Goal: Book appointment/travel/reservation

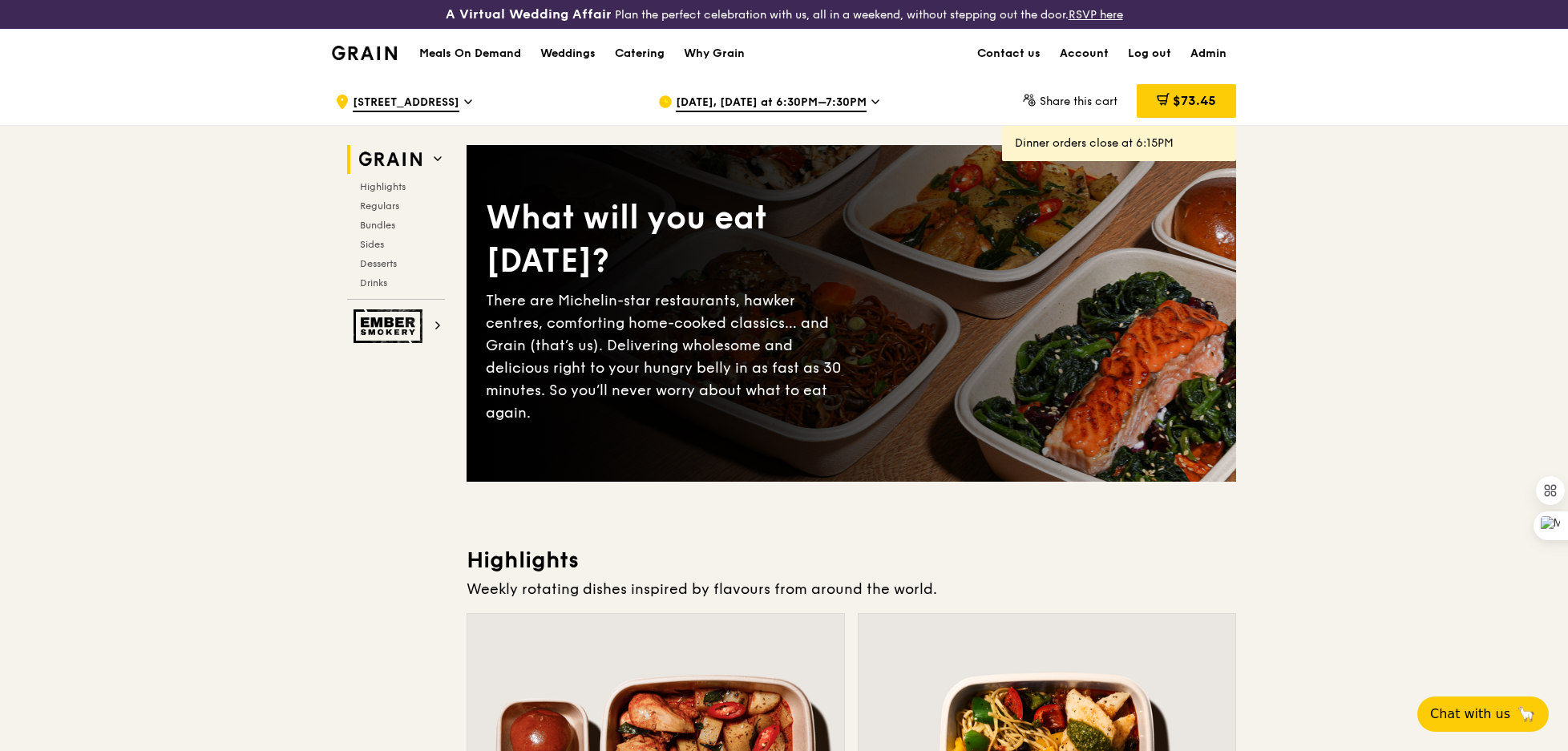
click at [740, 104] on span "[DATE], [DATE] at 6:30PM–7:30PM" at bounding box center [771, 103] width 191 height 18
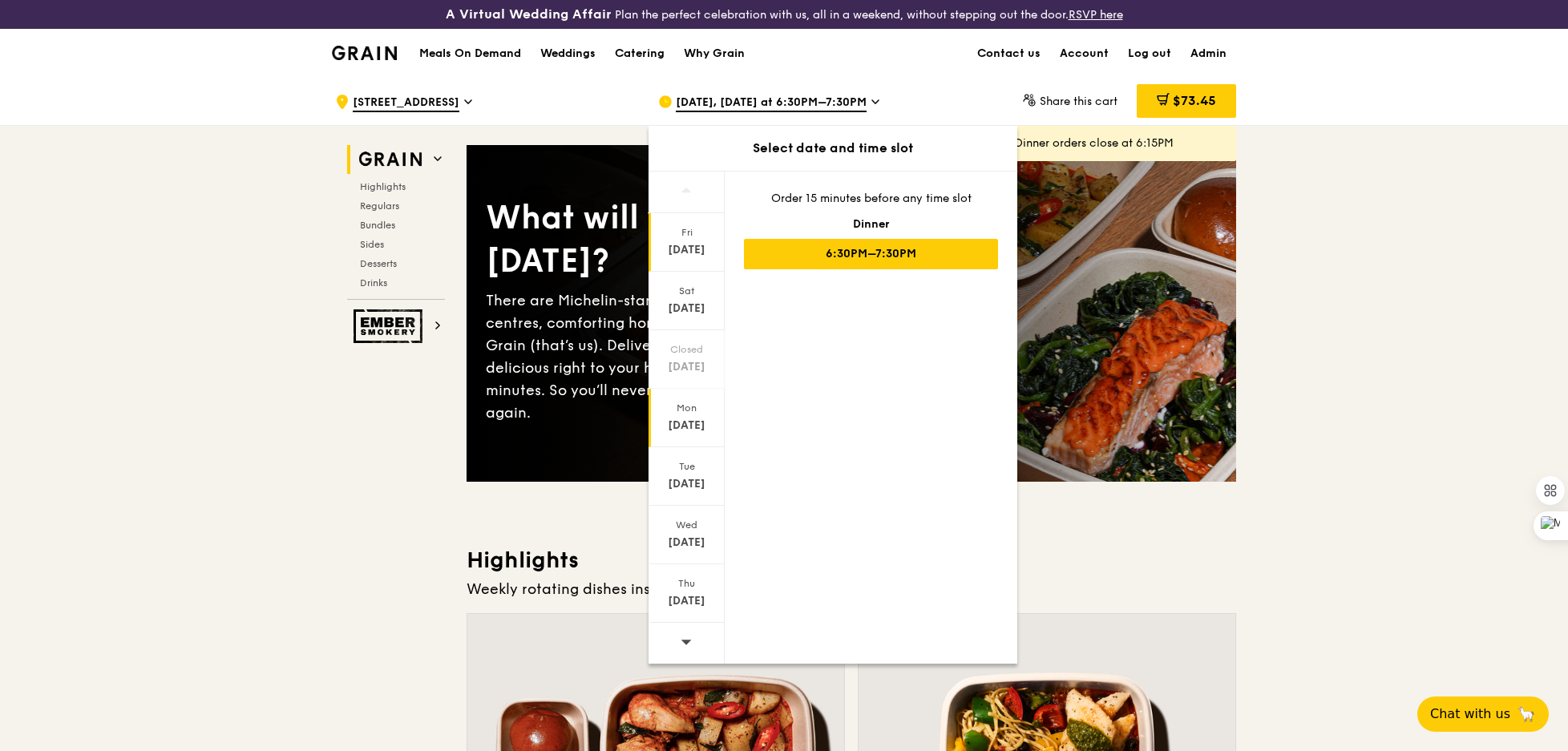
click at [698, 424] on div "[DATE]" at bounding box center [686, 425] width 72 height 16
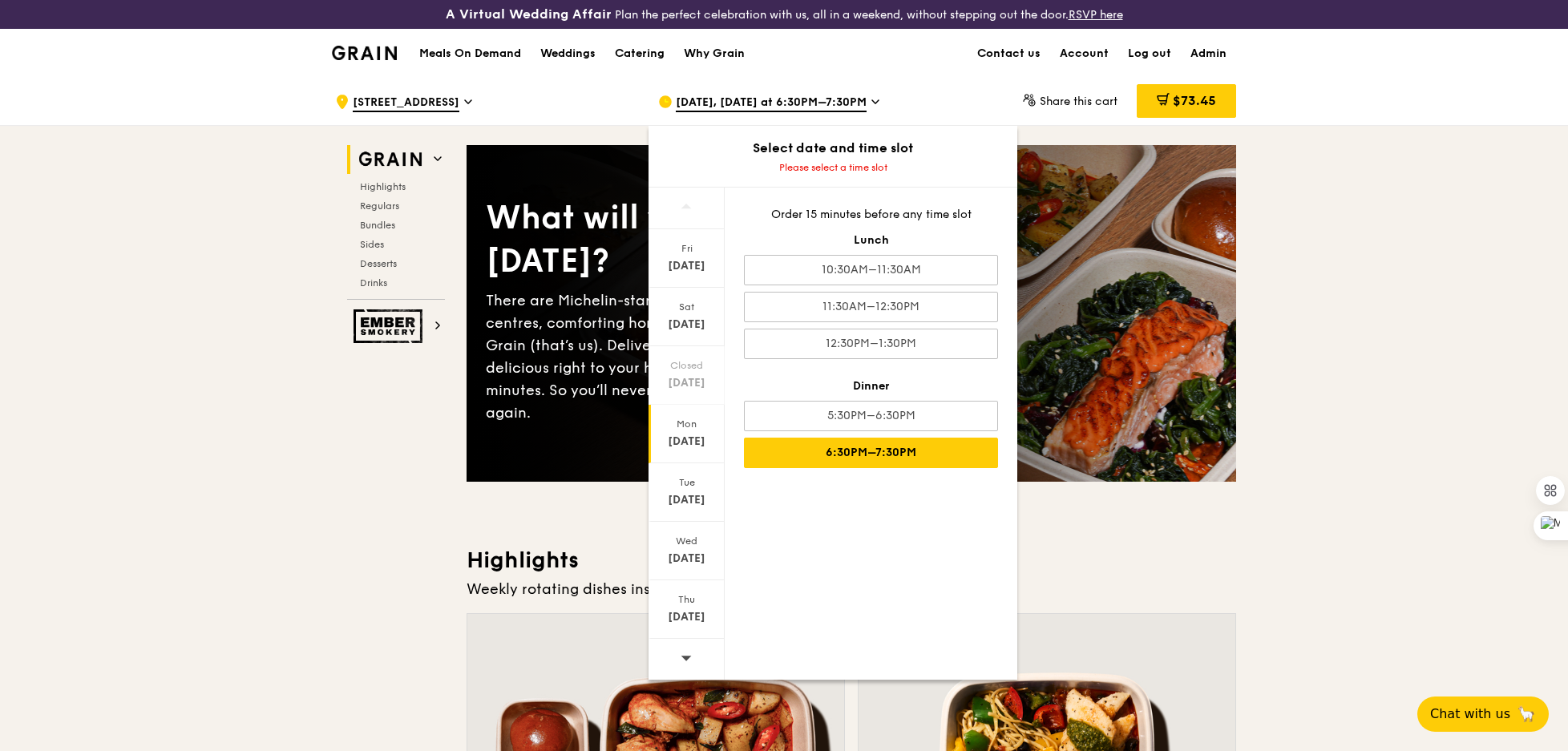
scroll to position [180, 0]
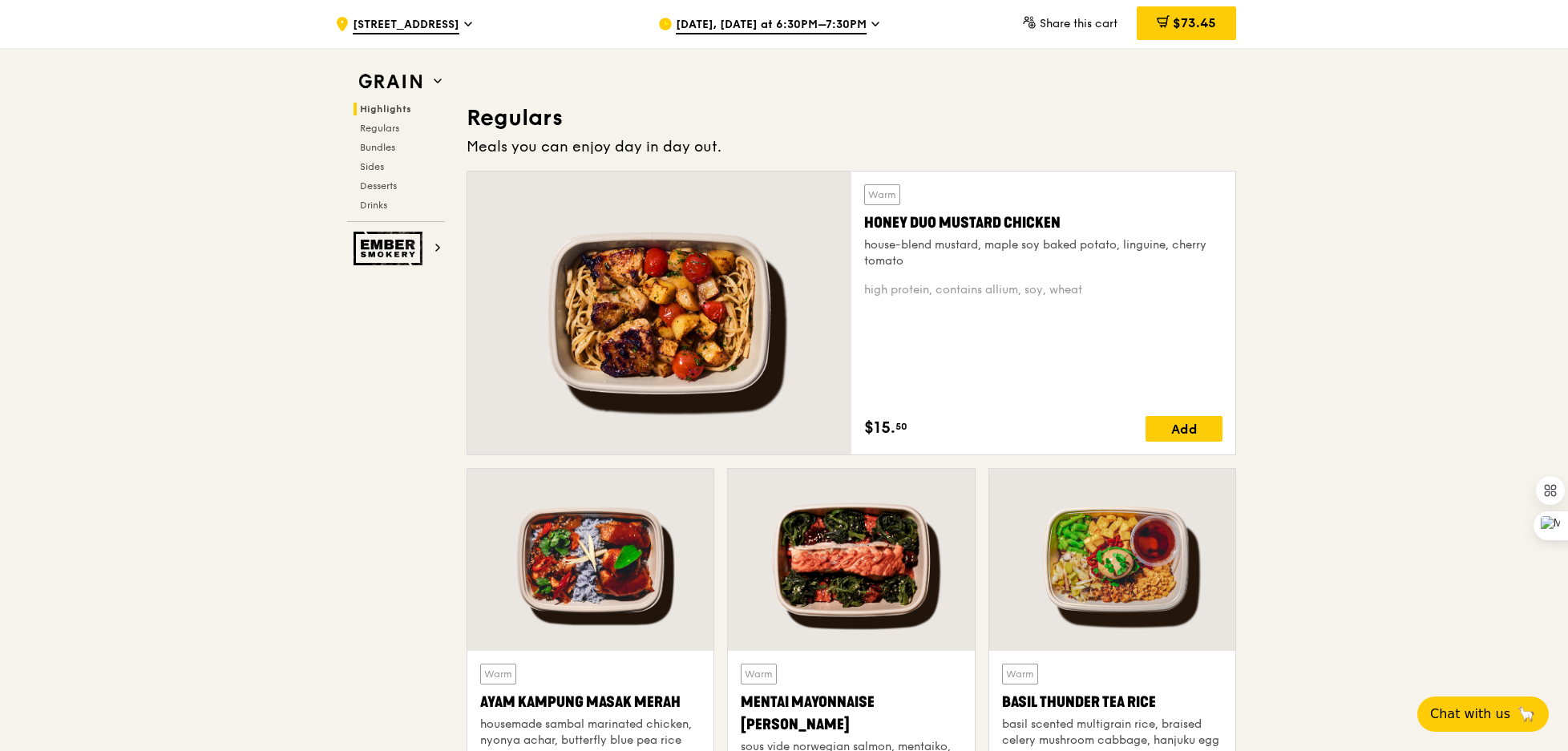
scroll to position [1130, 0]
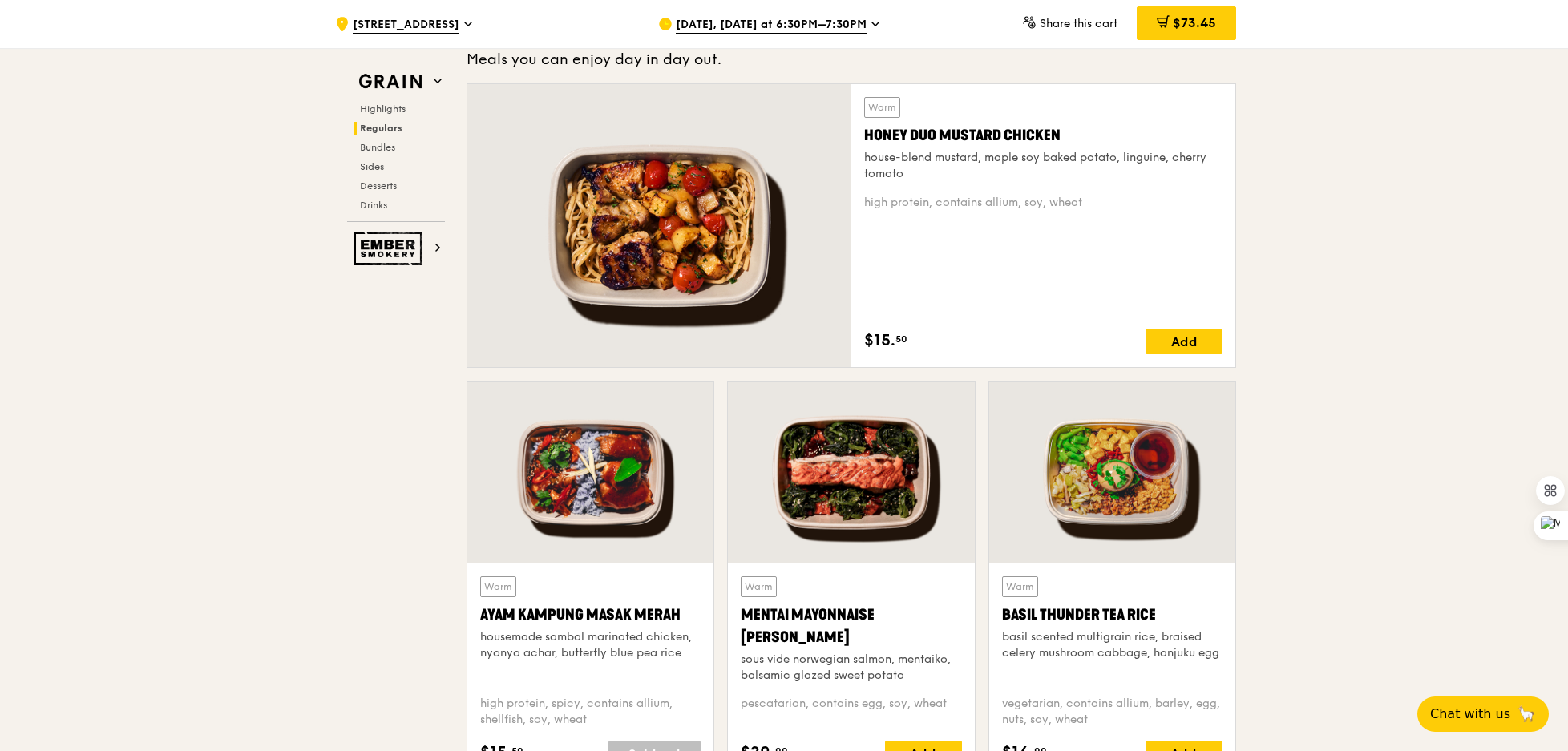
click at [727, 20] on span "[DATE], [DATE] at 6:30PM–7:30PM" at bounding box center [771, 25] width 191 height 18
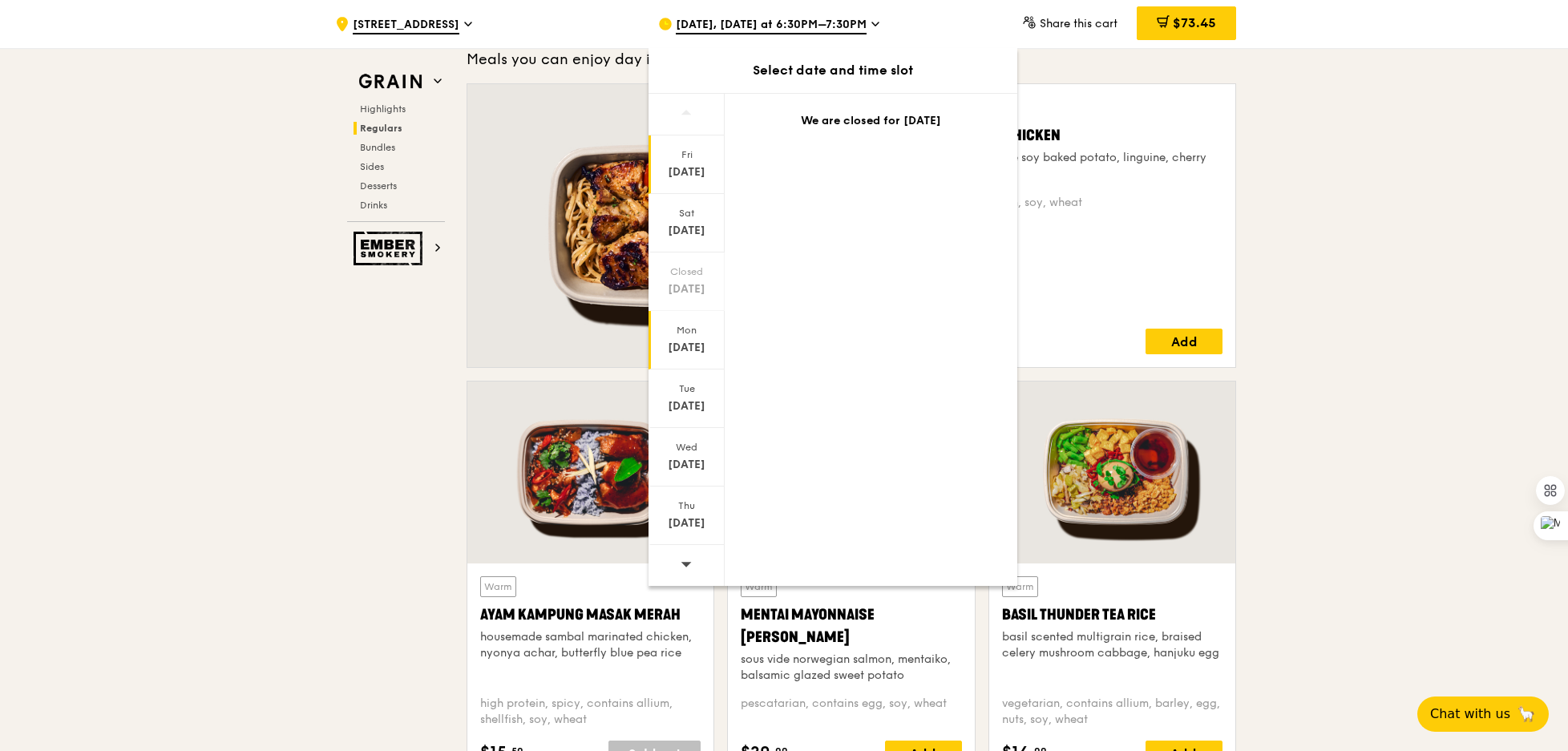
click at [703, 341] on div "[DATE]" at bounding box center [686, 348] width 72 height 16
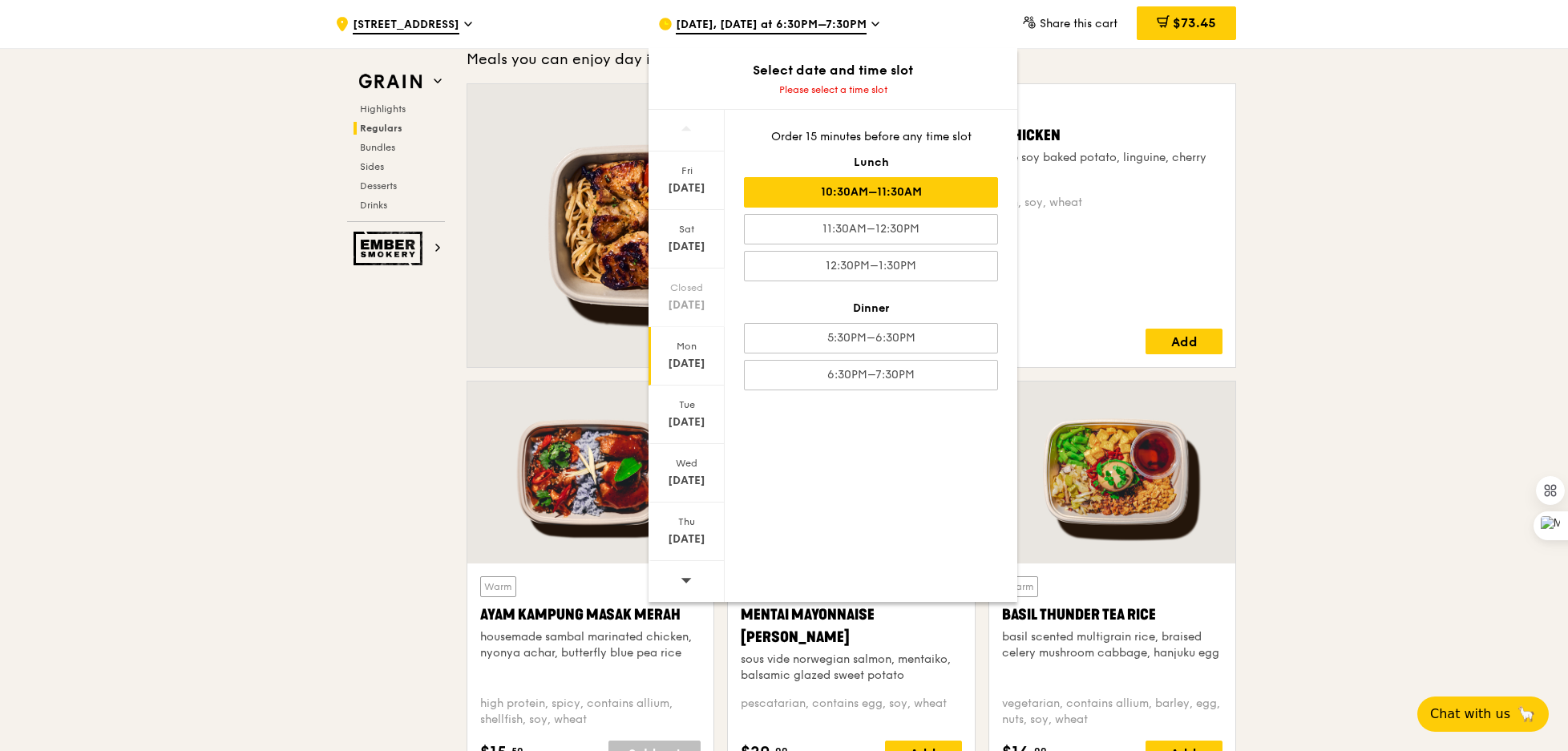
click at [845, 196] on div "10:30AM–11:30AM" at bounding box center [871, 192] width 254 height 30
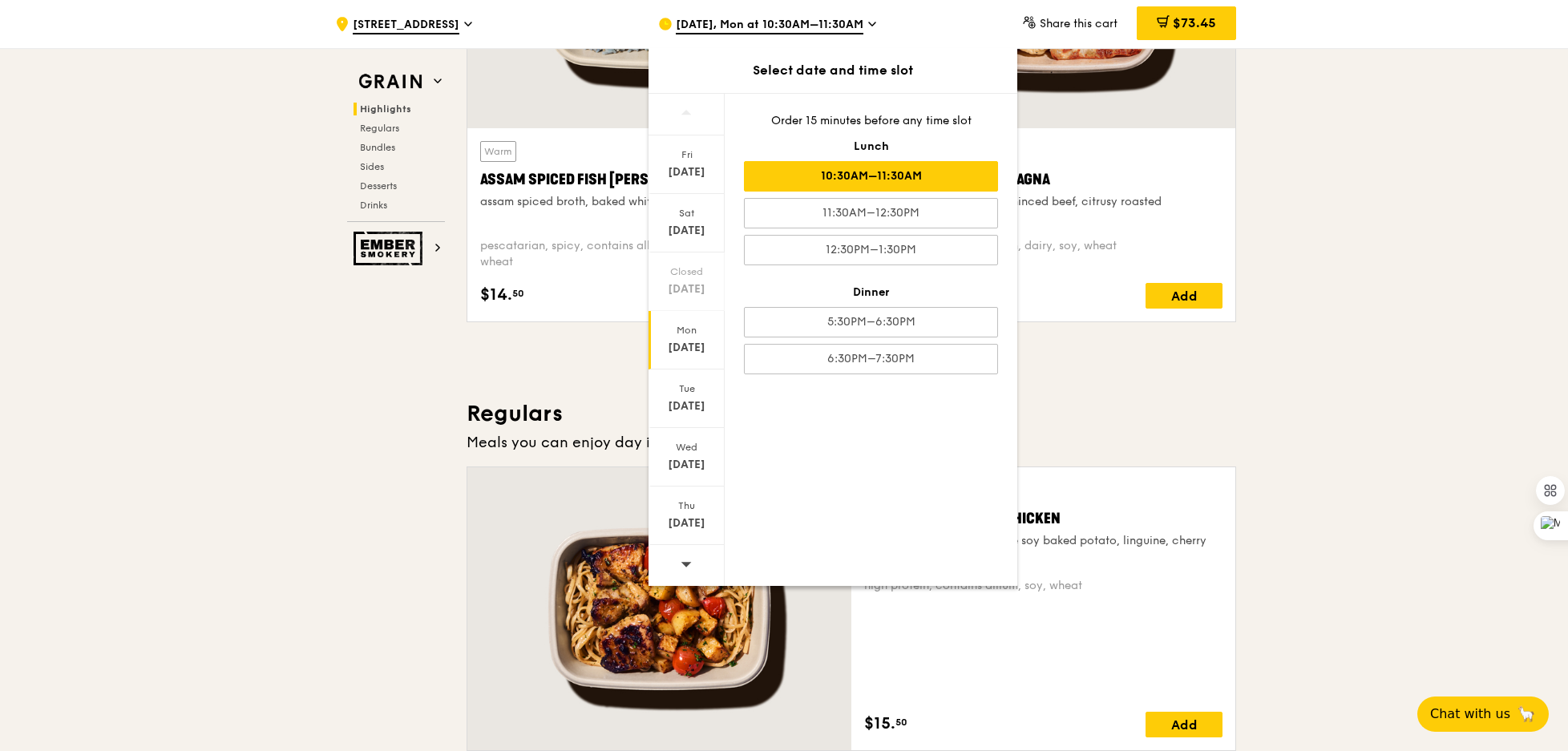
scroll to position [747, 0]
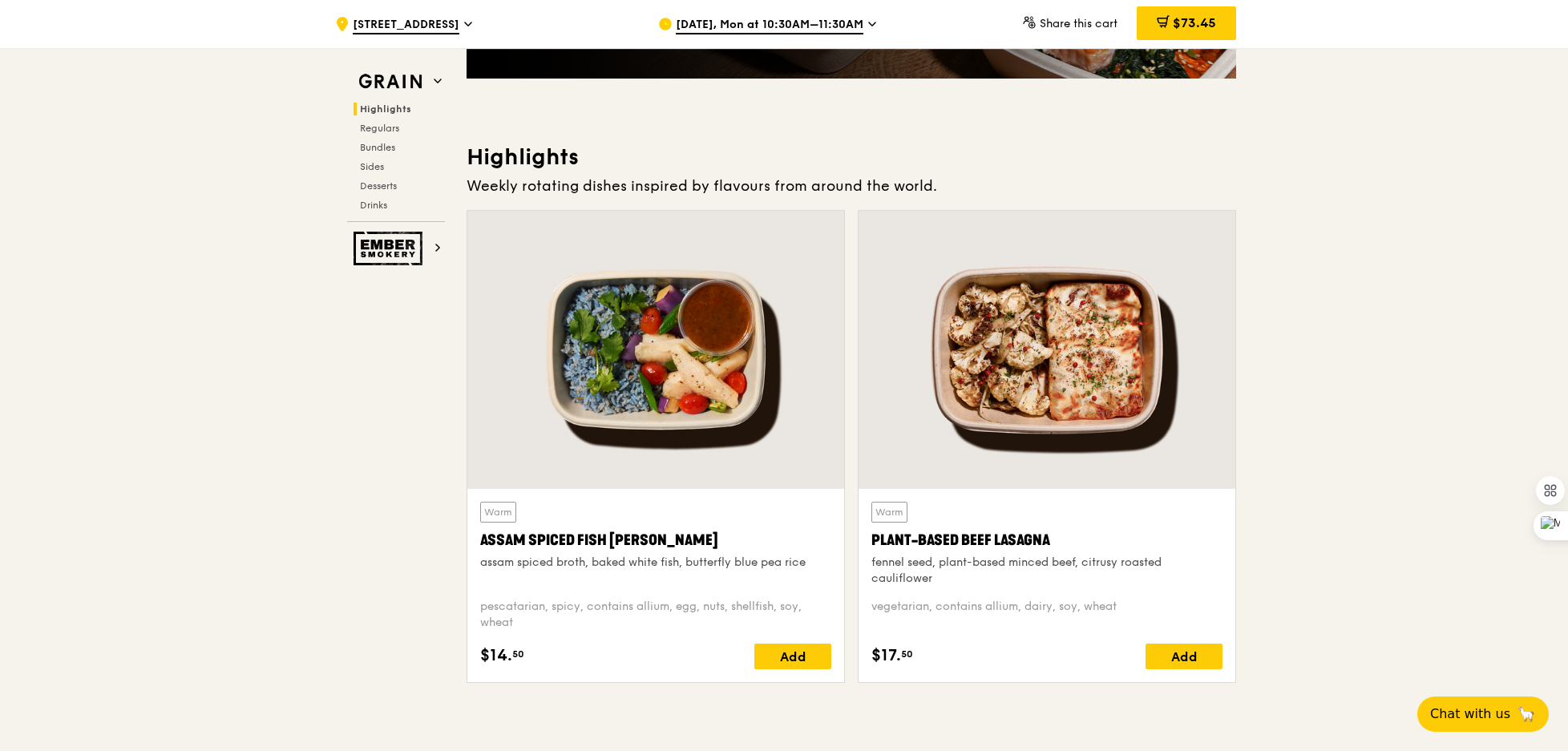
scroll to position [404, 0]
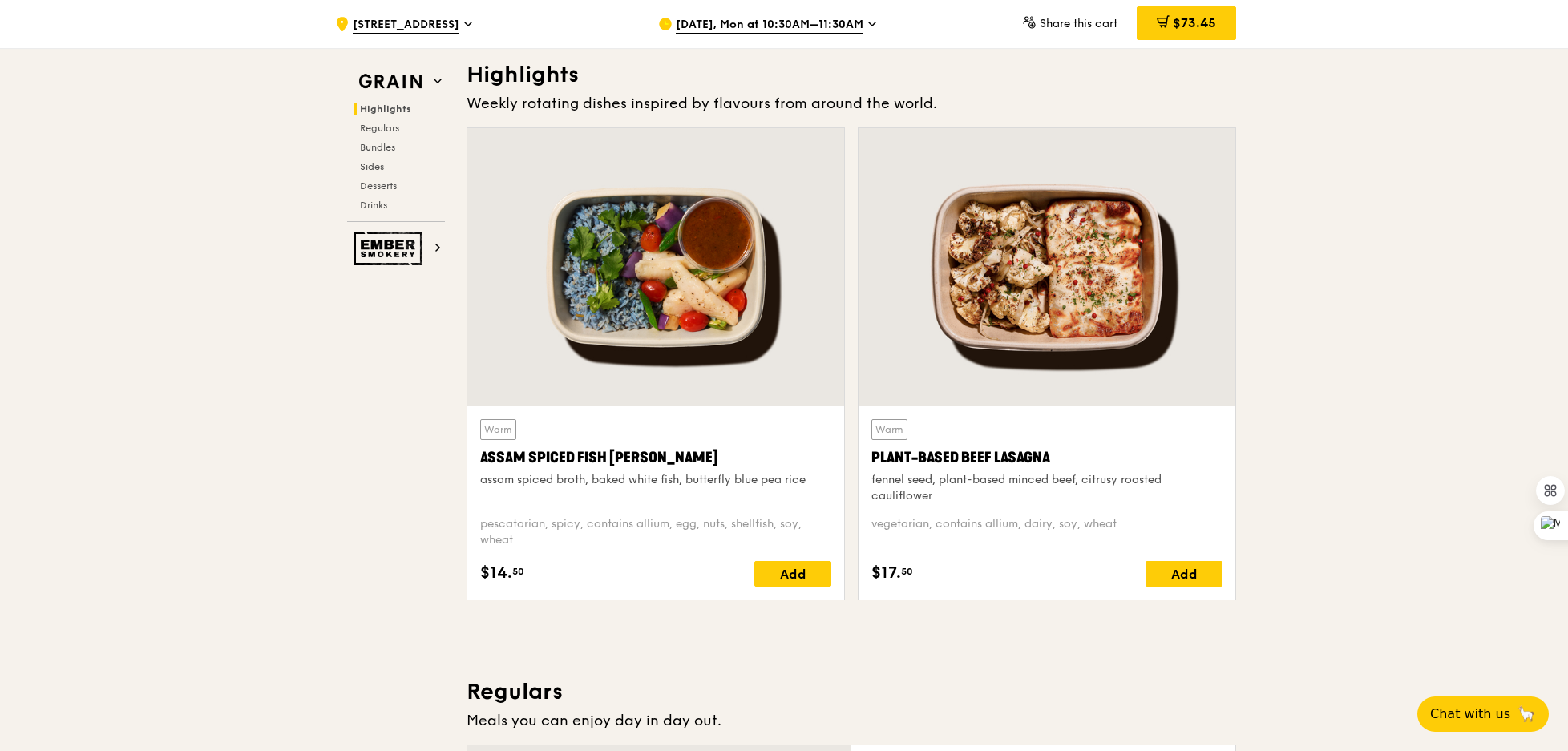
scroll to position [491, 0]
